Goal: Information Seeking & Learning: Learn about a topic

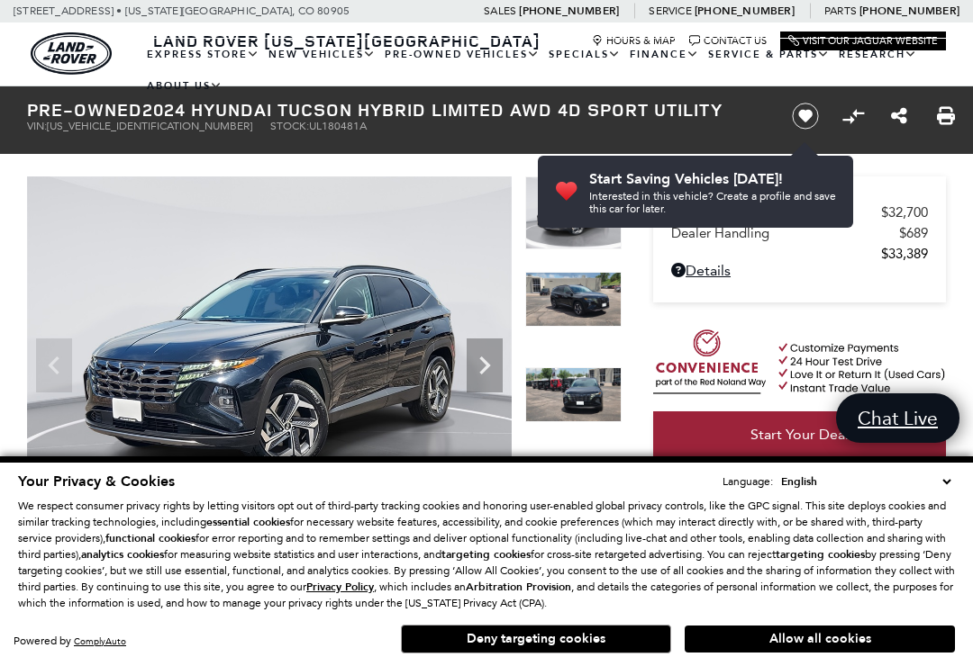
click at [480, 358] on icon "Next" at bounding box center [484, 366] width 11 height 18
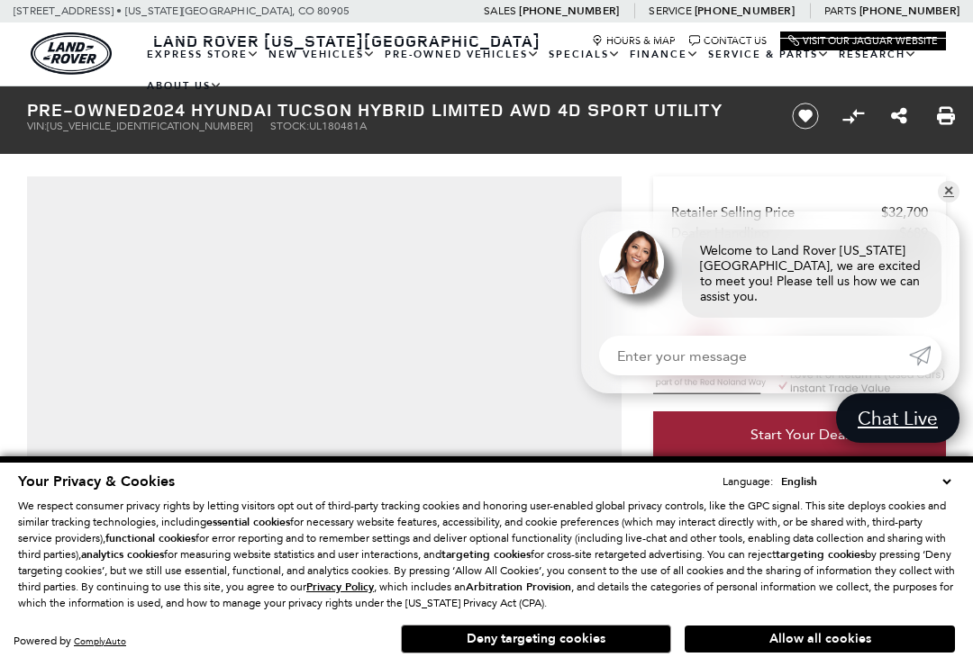
click at [583, 221] on div "Welcome to Land Rover [US_STATE][GEOGRAPHIC_DATA], we are excited to meet you! …" at bounding box center [770, 265] width 378 height 106
click at [958, 194] on div "Retailer Selling Price $32,700 Dealer Handling $689 $33,389 Disclaimer: Dealer …" at bounding box center [810, 365] width 324 height 387
click at [968, 195] on div "Retailer Selling Price $32,700 Dealer Handling $689 $33,389 Disclaimer: Dealer …" at bounding box center [810, 365] width 324 height 387
click at [959, 191] on div "Retailer Selling Price $32,700 Dealer Handling $689 $33,389 Disclaimer: Dealer …" at bounding box center [810, 365] width 324 height 387
click at [959, 201] on div "Retailer Selling Price $32,700 Dealer Handling $689 $33,389 Disclaimer: Dealer …" at bounding box center [810, 365] width 324 height 387
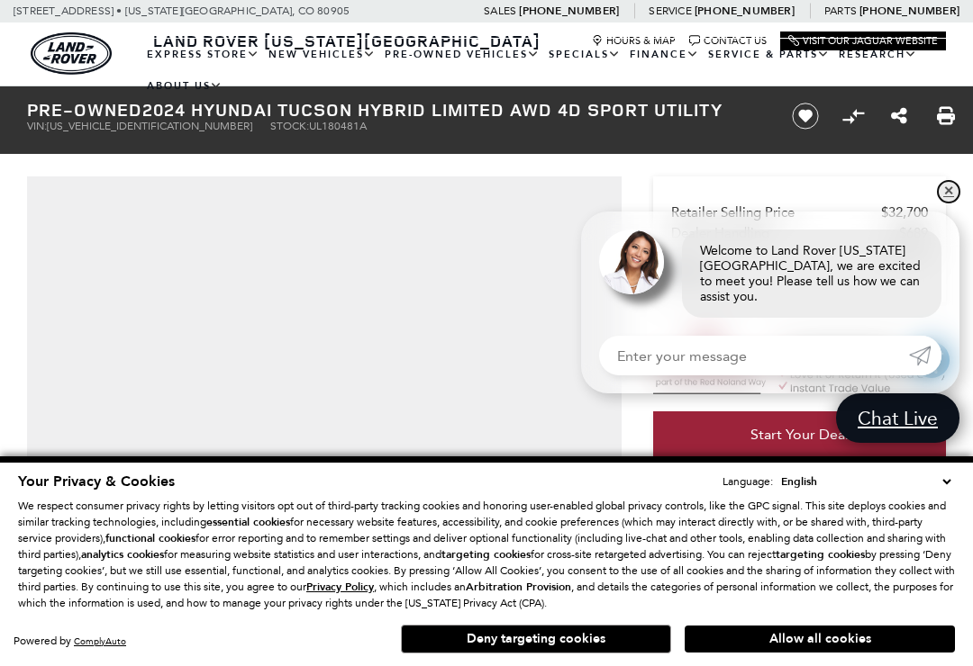
click at [953, 195] on link "✕" at bounding box center [949, 192] width 22 height 22
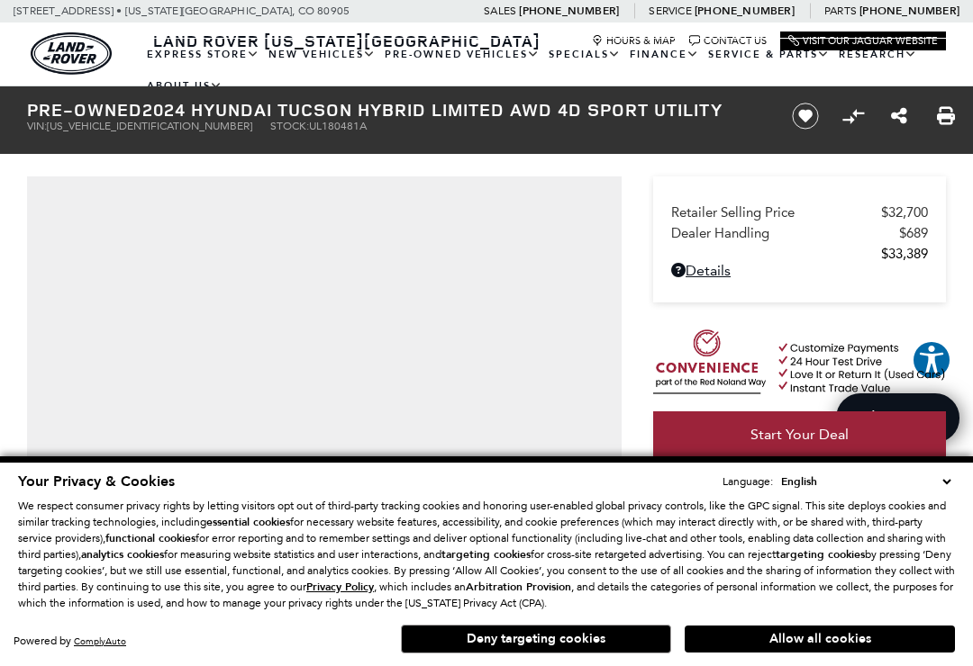
click at [561, 630] on button "Deny targeting cookies" at bounding box center [536, 639] width 270 height 29
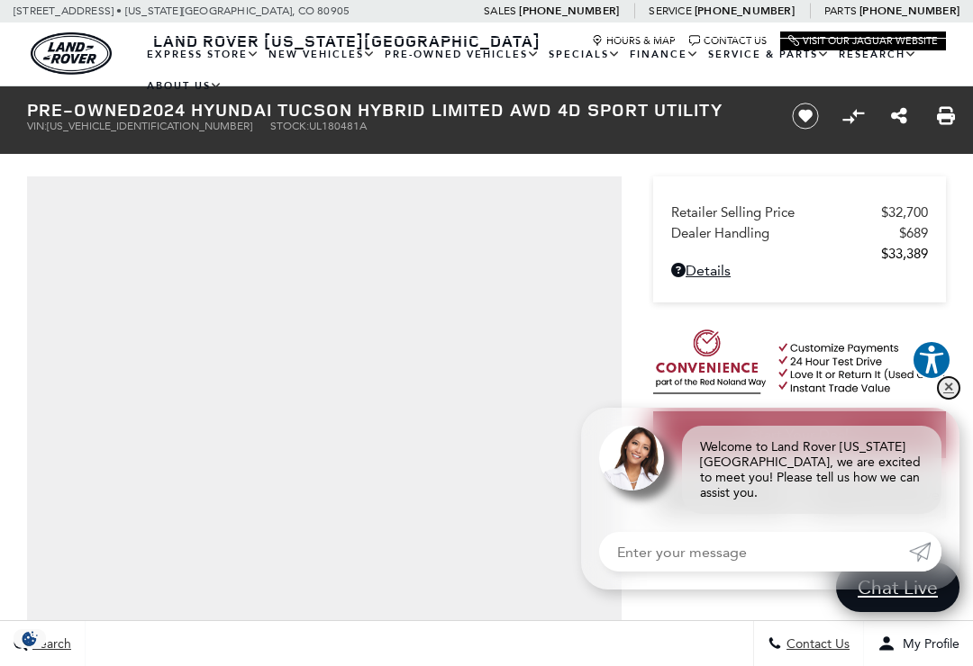
click at [946, 396] on link "✕" at bounding box center [949, 388] width 22 height 22
